Goal: Information Seeking & Learning: Understand process/instructions

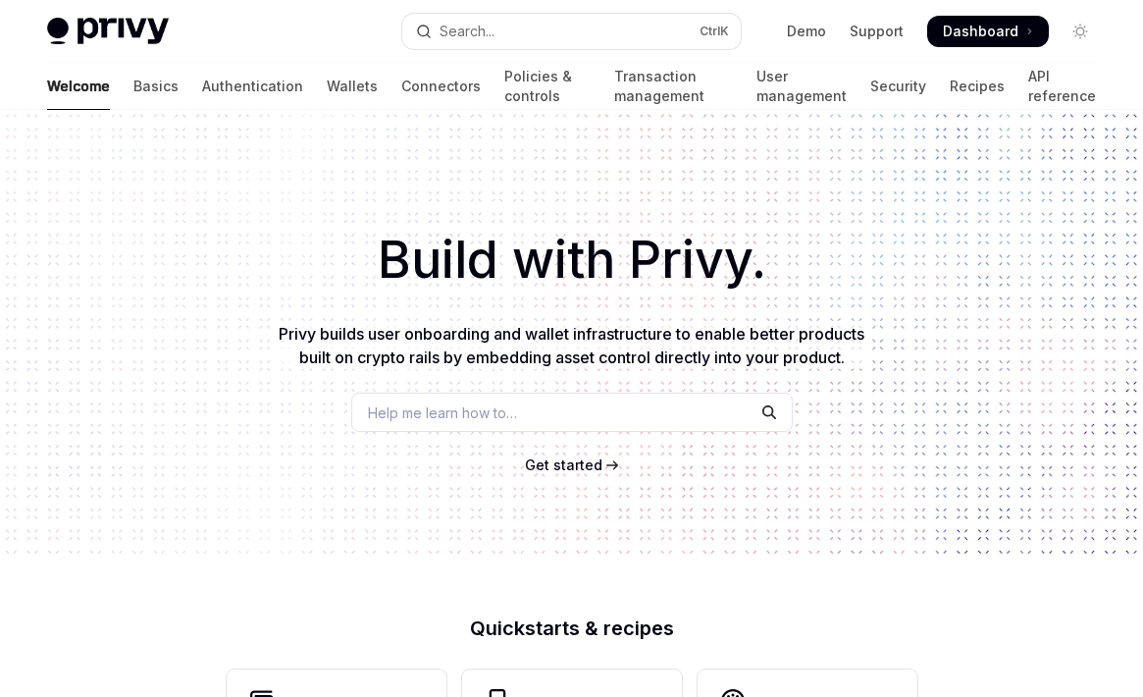
click at [563, 465] on span "Get started" at bounding box center [564, 464] width 78 height 17
